Goal: Communication & Community: Connect with others

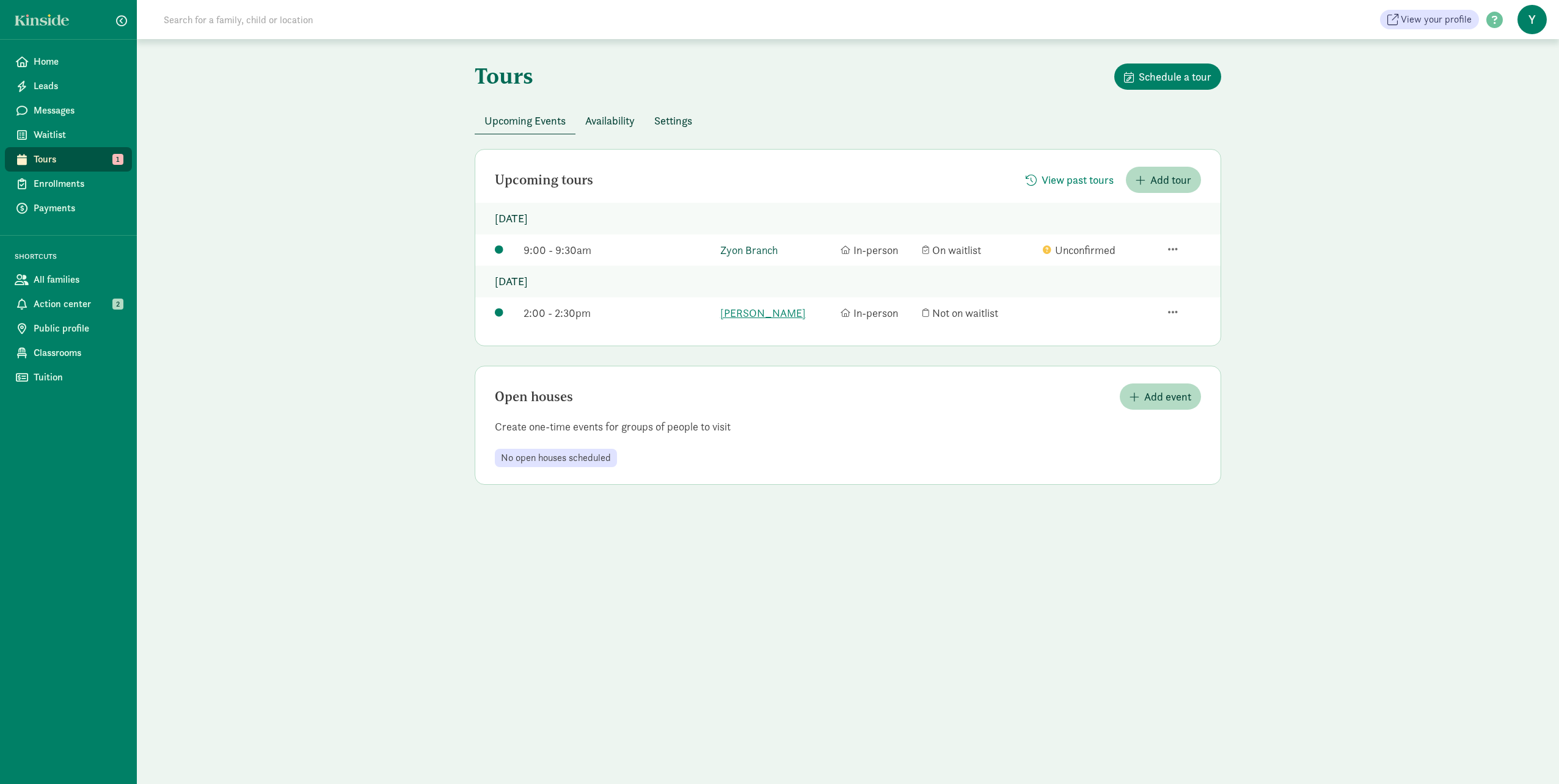
click at [767, 245] on link "Zyon Branch" at bounding box center [777, 250] width 114 height 16
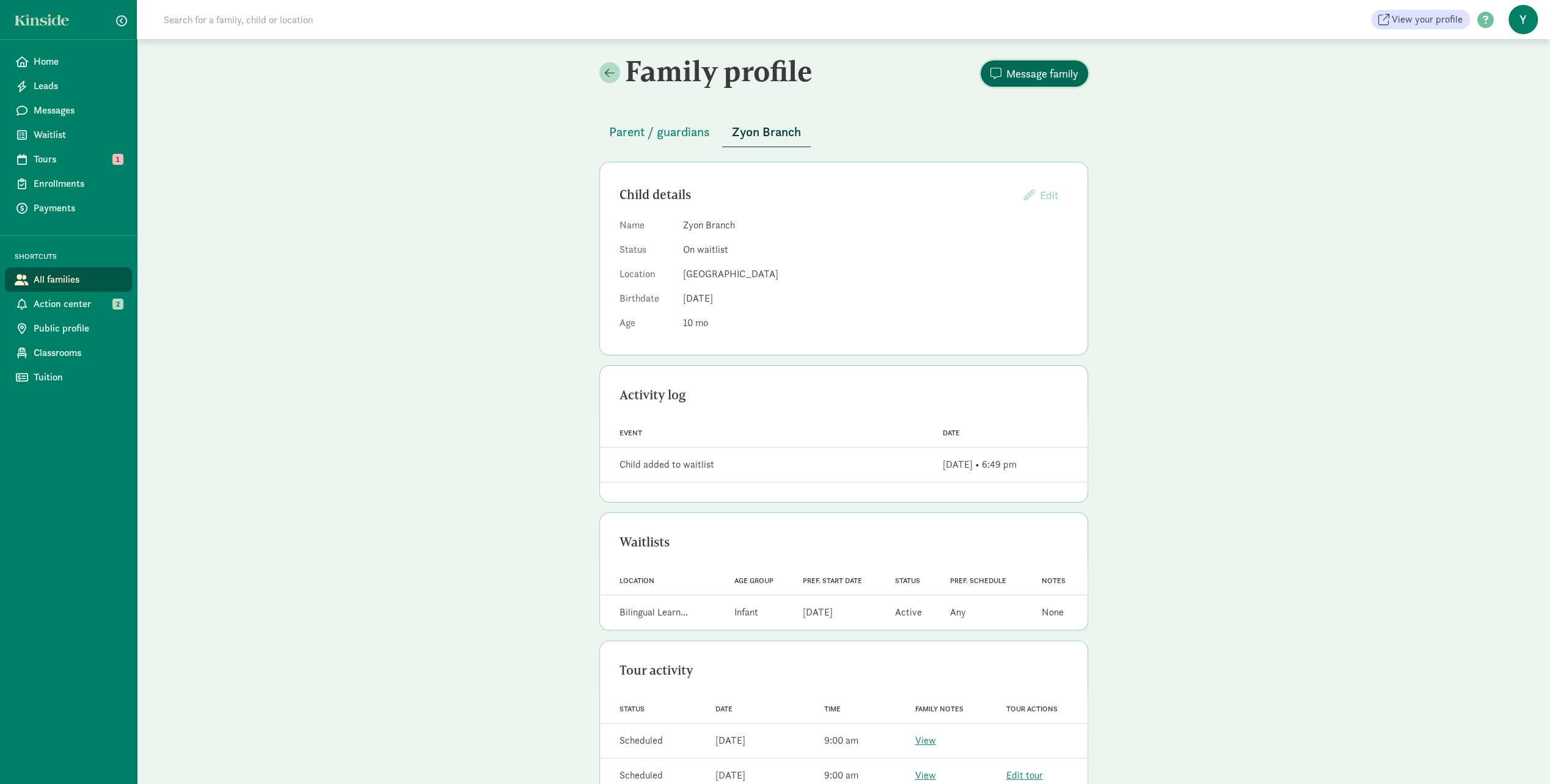
click at [1044, 70] on span "Message family" at bounding box center [1042, 73] width 72 height 16
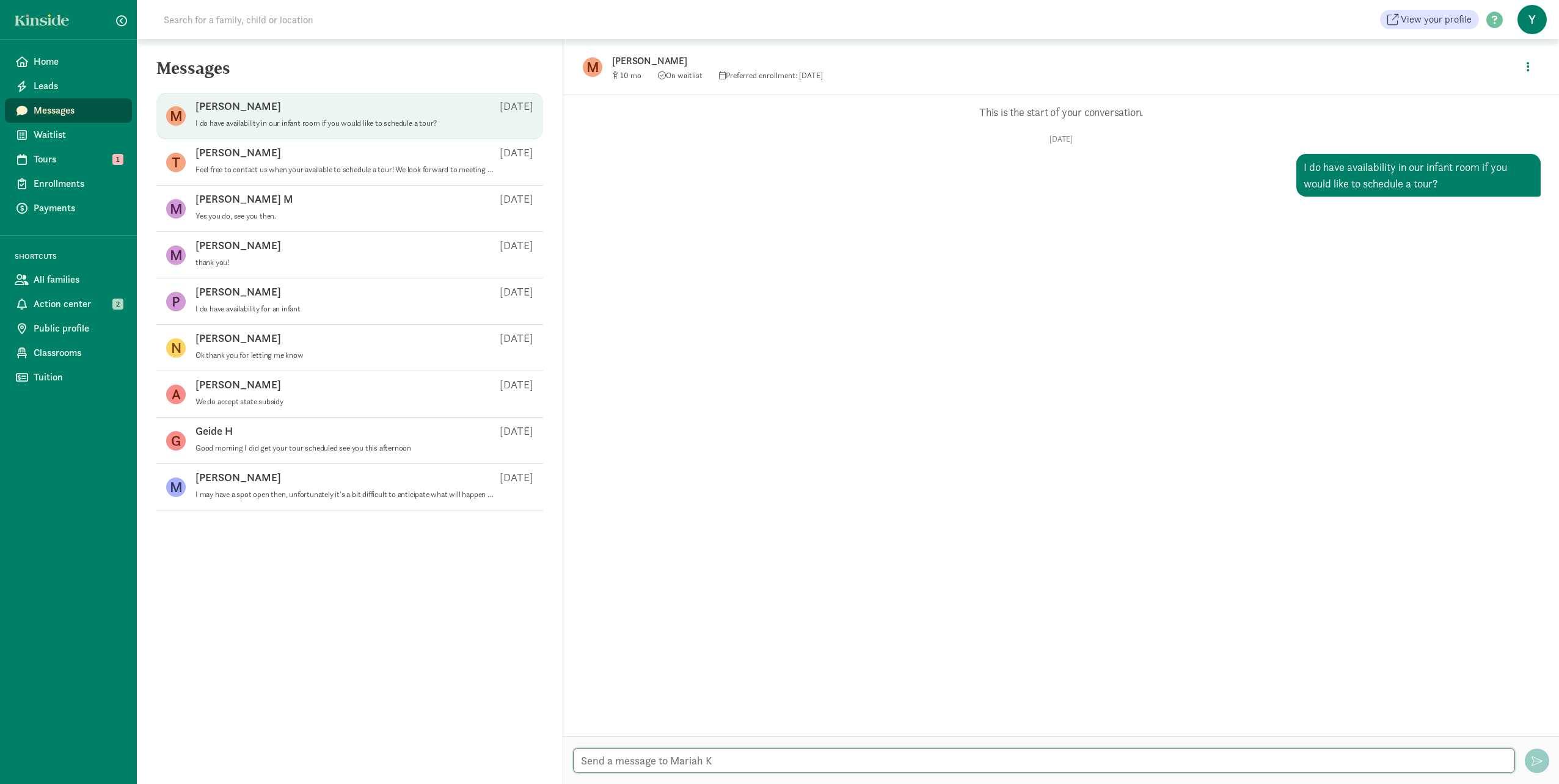
click at [636, 757] on textarea at bounding box center [1043, 761] width 942 height 25
type textarea "see you [DATE]"
click at [1538, 758] on span "button" at bounding box center [1537, 761] width 11 height 11
click at [1536, 22] on span "Y" at bounding box center [1532, 19] width 29 height 29
click at [1511, 61] on link "Logout" at bounding box center [1521, 63] width 49 height 14
